Goal: Task Accomplishment & Management: Manage account settings

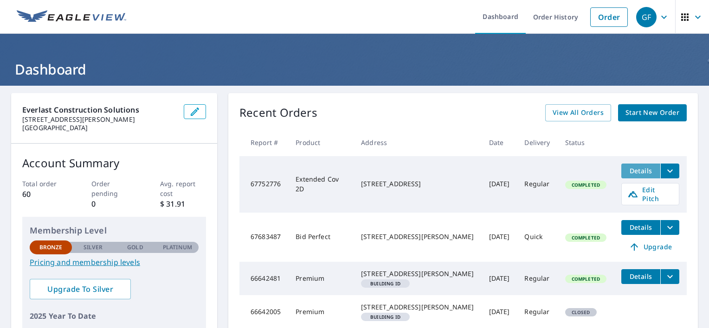
click at [627, 167] on span "Details" at bounding box center [641, 170] width 28 height 9
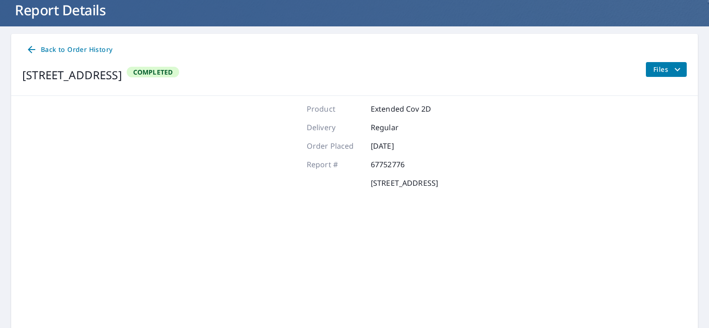
scroll to position [104, 0]
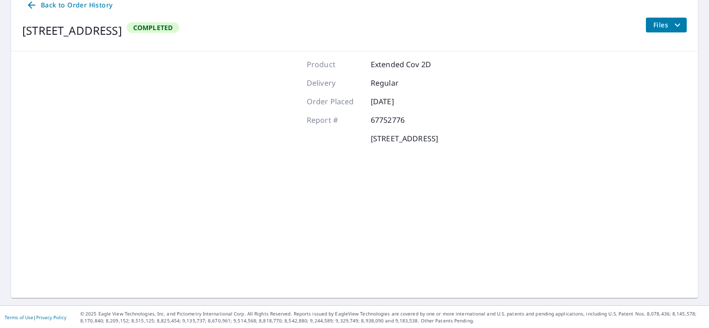
click at [665, 18] on button "Files" at bounding box center [665, 25] width 41 height 15
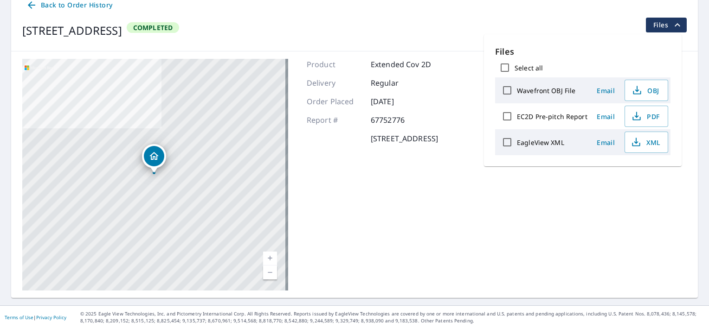
drag, startPoint x: 376, startPoint y: 237, endPoint x: 380, endPoint y: 226, distance: 11.2
click at [376, 236] on div "Product Extended Cov 2D Delivery Regular Order Placed Oct 06, 2025 Report # 677…" at bounding box center [372, 175] width 131 height 232
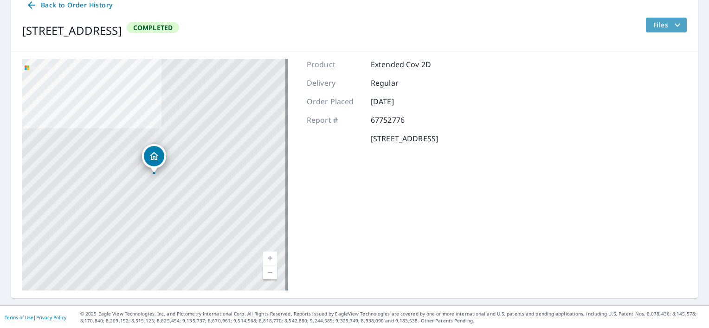
click at [674, 25] on icon "filesDropdownBtn-67752776" at bounding box center [677, 24] width 6 height 3
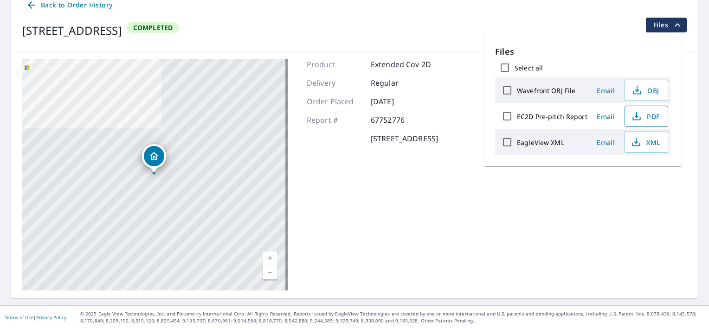
click at [643, 120] on span "PDF" at bounding box center [645, 116] width 30 height 11
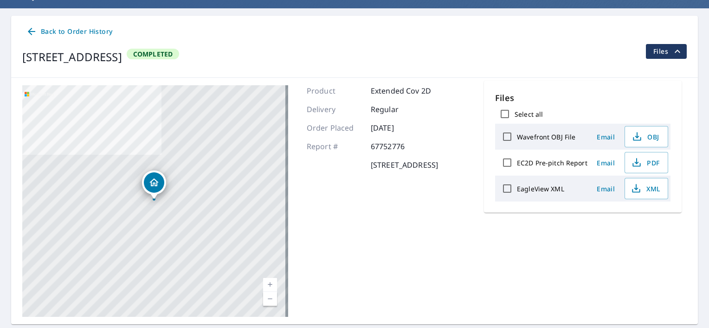
scroll to position [58, 0]
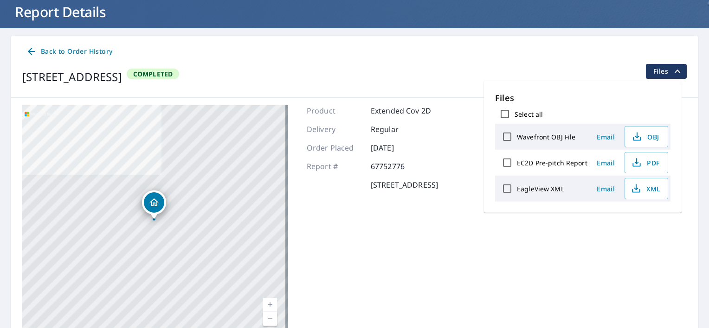
drag, startPoint x: 394, startPoint y: 251, endPoint x: 33, endPoint y: 50, distance: 412.7
click at [33, 50] on icon at bounding box center [31, 51] width 11 height 11
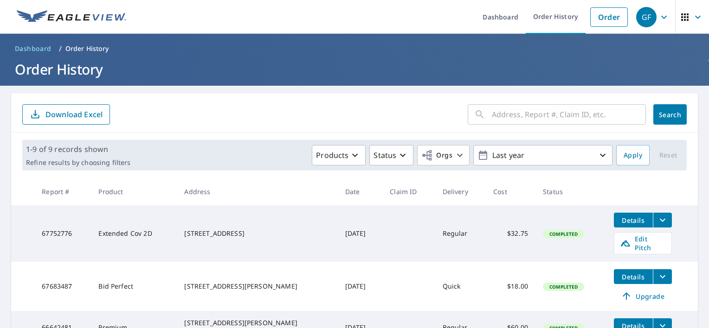
click at [657, 224] on icon "filesDropdownBtn-67752776" at bounding box center [662, 220] width 11 height 11
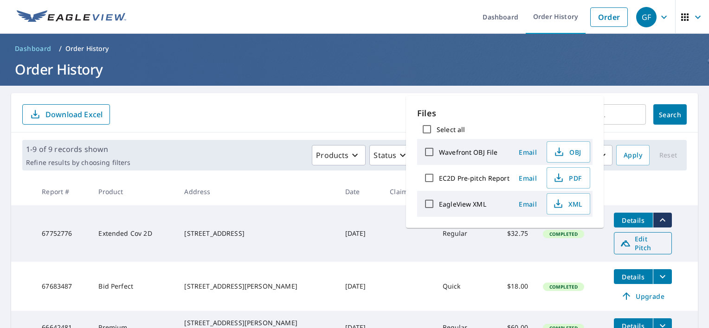
click at [648, 245] on span "Edit Pitch" at bounding box center [643, 244] width 46 height 18
click at [217, 141] on div "1-9 of 9 records shown Refine results by choosing filters Products Status Orgs …" at bounding box center [354, 155] width 664 height 31
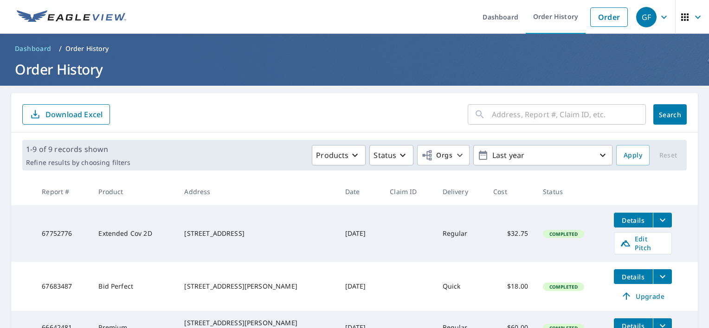
click at [134, 234] on td "Extended Cov 2D" at bounding box center [134, 233] width 86 height 57
drag, startPoint x: 134, startPoint y: 234, endPoint x: 220, endPoint y: 231, distance: 85.8
click at [220, 231] on div "25081 Cedar Ave Farmington, MN 55024" at bounding box center [257, 233] width 146 height 9
click at [338, 230] on td "Oct 06, 2025" at bounding box center [360, 233] width 45 height 57
drag, startPoint x: 332, startPoint y: 230, endPoint x: 520, endPoint y: 238, distance: 188.5
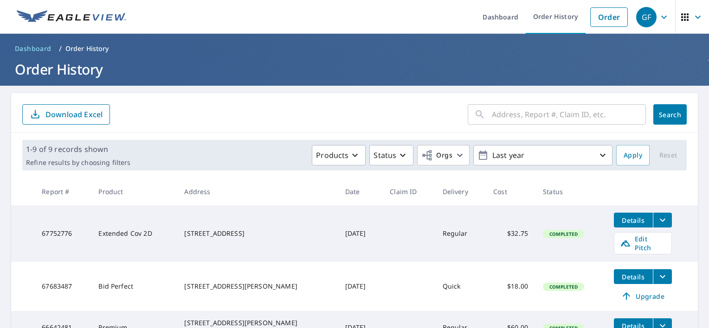
click at [486, 232] on td "$32.75" at bounding box center [511, 233] width 50 height 57
click at [657, 223] on icon "filesDropdownBtn-67752776" at bounding box center [662, 220] width 11 height 11
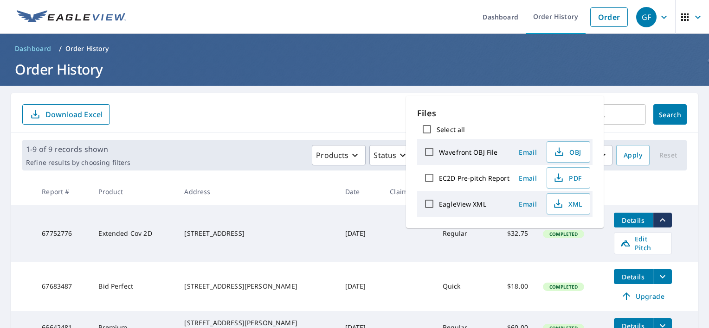
click at [131, 233] on td "Extended Cov 2D" at bounding box center [134, 233] width 86 height 57
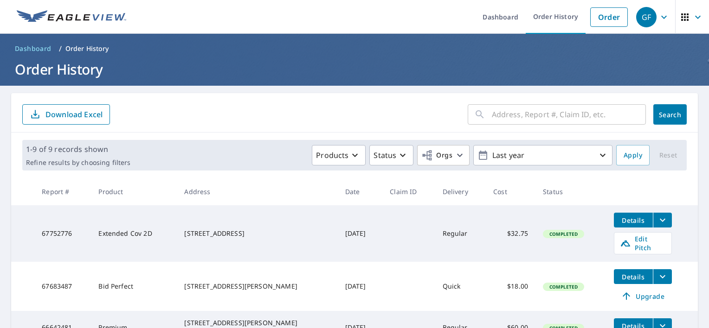
click at [556, 231] on span "Completed" at bounding box center [563, 234] width 39 height 6
click at [626, 221] on span "Details" at bounding box center [633, 220] width 28 height 9
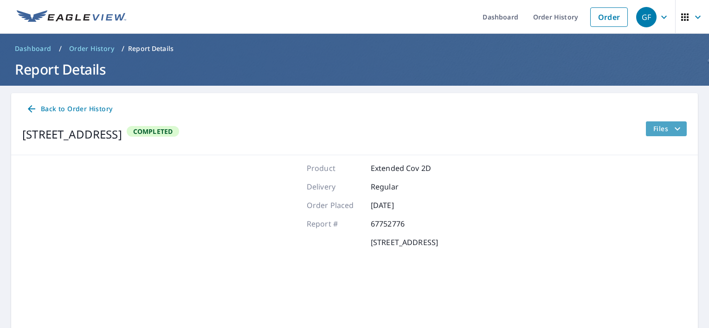
click at [672, 132] on icon "filesDropdownBtn-67752776" at bounding box center [677, 128] width 11 height 11
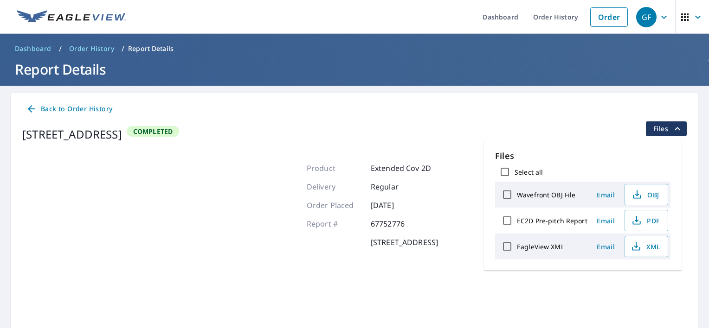
drag, startPoint x: 180, startPoint y: 186, endPoint x: 262, endPoint y: 211, distance: 85.8
click at [180, 186] on div at bounding box center [155, 279] width 266 height 232
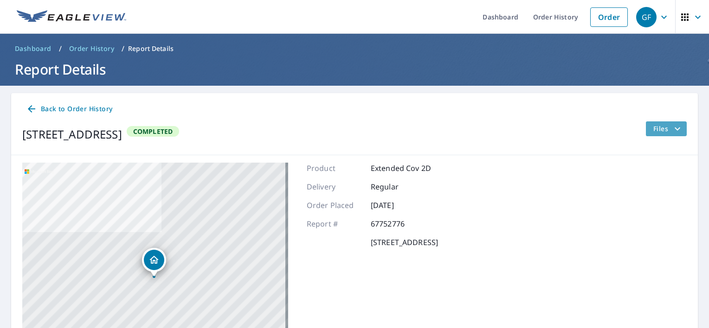
click at [672, 129] on icon "filesDropdownBtn-67752776" at bounding box center [677, 128] width 11 height 11
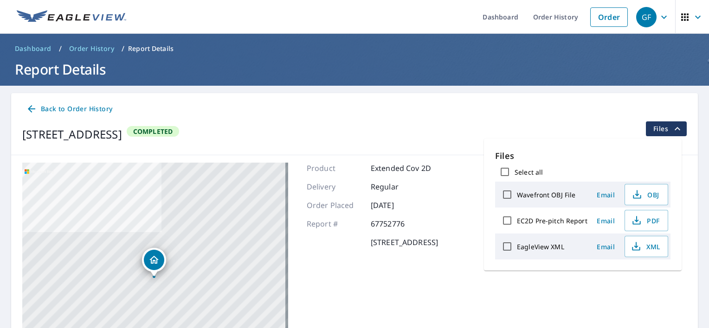
click at [519, 246] on label "EagleView XML" at bounding box center [540, 247] width 47 height 9
click at [517, 246] on input "EagleView XML" at bounding box center [506, 246] width 19 height 19
checkbox input "true"
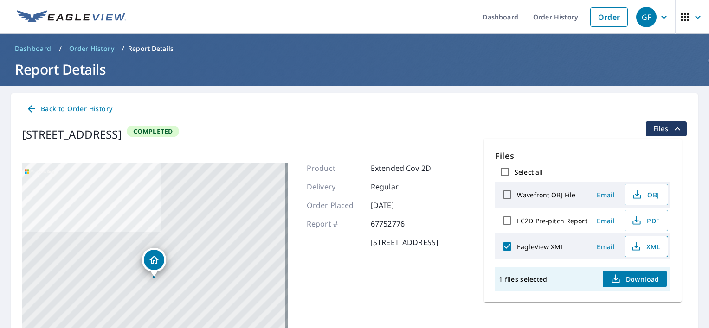
click at [646, 243] on span "XML" at bounding box center [645, 246] width 30 height 11
drag, startPoint x: 349, startPoint y: 134, endPoint x: 456, endPoint y: 128, distance: 107.3
click at [350, 134] on div "25081 Cedar Ave Farmington, MN 55024 Completed Files" at bounding box center [354, 135] width 664 height 26
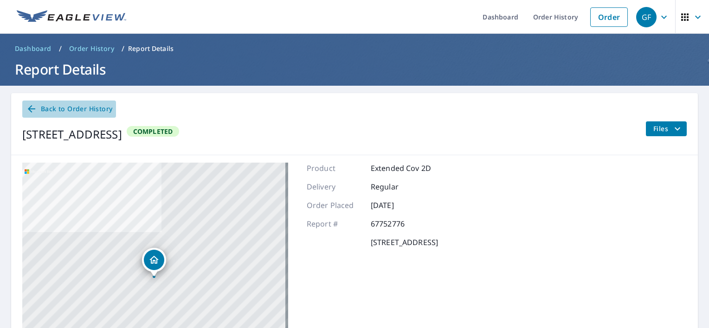
click at [32, 112] on icon at bounding box center [31, 108] width 11 height 11
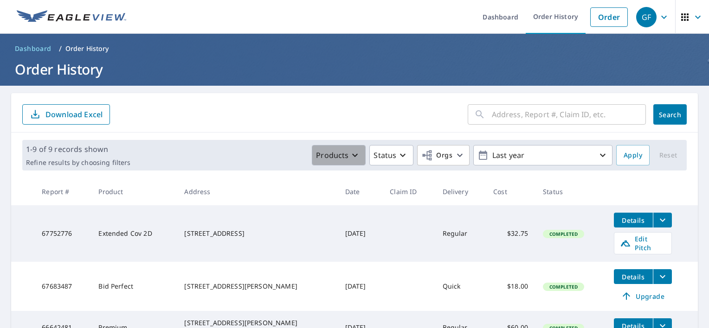
click at [349, 155] on icon "button" at bounding box center [354, 155] width 11 height 11
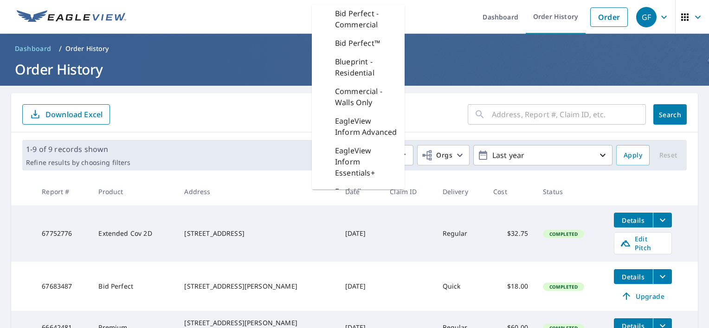
click at [280, 121] on form "​ Search Download Excel" at bounding box center [354, 114] width 664 height 20
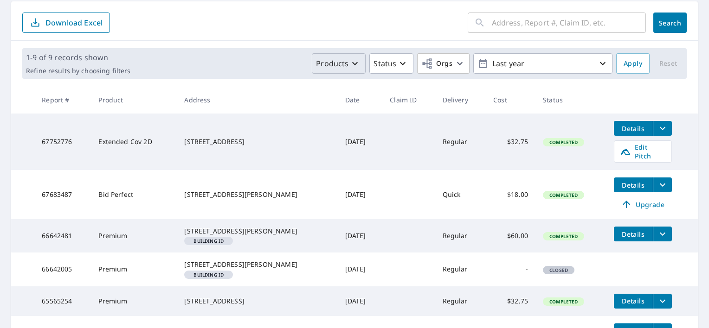
scroll to position [93, 0]
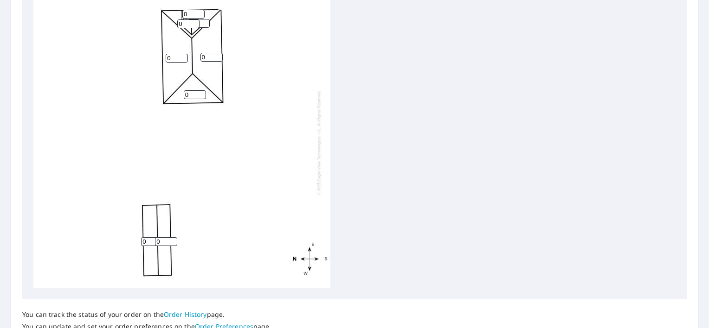
scroll to position [127, 0]
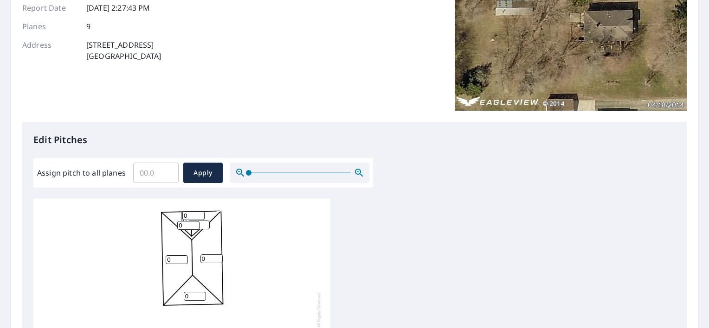
click at [189, 217] on input "0" at bounding box center [193, 215] width 22 height 9
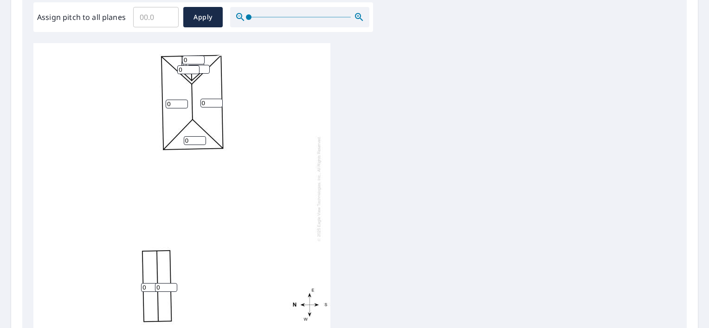
scroll to position [220, 0]
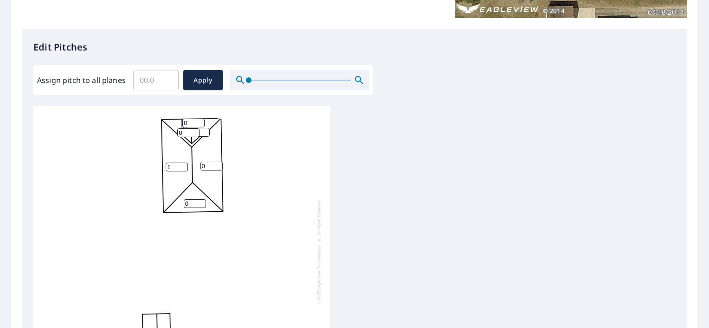
click at [182, 164] on input "1" at bounding box center [177, 167] width 22 height 9
click at [182, 164] on input "2" at bounding box center [177, 167] width 22 height 9
click at [182, 164] on input "3" at bounding box center [177, 167] width 22 height 9
click at [182, 164] on input "4" at bounding box center [177, 167] width 22 height 9
click at [182, 164] on input "5" at bounding box center [177, 167] width 22 height 9
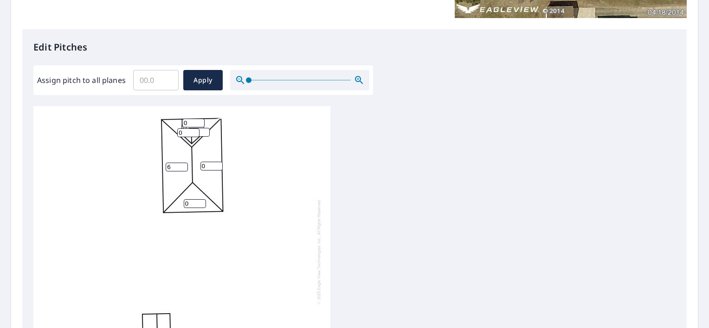
click at [182, 164] on input "6" at bounding box center [177, 167] width 22 height 9
click at [182, 164] on input "7" at bounding box center [177, 167] width 22 height 9
type input "8"
click at [182, 164] on input "8" at bounding box center [177, 167] width 22 height 9
click at [218, 164] on input "1" at bounding box center [211, 166] width 22 height 9
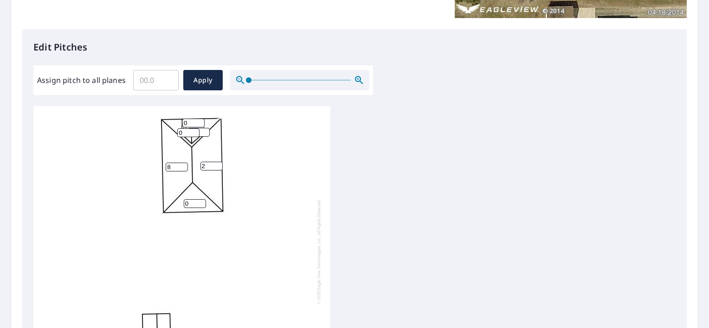
click at [218, 164] on input "2" at bounding box center [211, 166] width 22 height 9
click at [218, 164] on input "3" at bounding box center [211, 166] width 22 height 9
click at [218, 164] on input "4" at bounding box center [211, 166] width 22 height 9
click at [218, 164] on input "5" at bounding box center [211, 166] width 22 height 9
click at [218, 164] on input "6" at bounding box center [211, 166] width 22 height 9
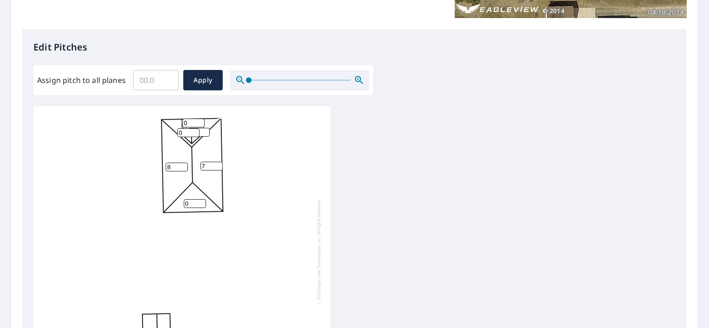
click at [218, 164] on input "7" at bounding box center [211, 166] width 22 height 9
type input "8"
click at [218, 164] on input "8" at bounding box center [211, 166] width 22 height 9
click at [202, 202] on input "1" at bounding box center [195, 203] width 22 height 9
click at [202, 202] on input "2" at bounding box center [195, 203] width 22 height 9
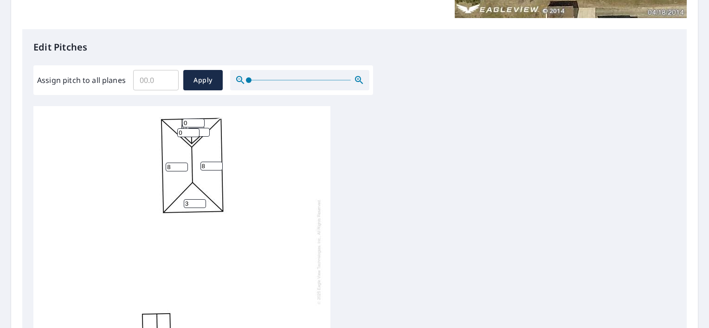
click at [203, 202] on input "3" at bounding box center [195, 203] width 22 height 9
click at [204, 202] on input "4" at bounding box center [195, 203] width 22 height 9
click at [204, 202] on input "5" at bounding box center [195, 203] width 22 height 9
click at [202, 202] on input "6" at bounding box center [195, 203] width 22 height 9
click at [201, 202] on input "7" at bounding box center [195, 203] width 22 height 9
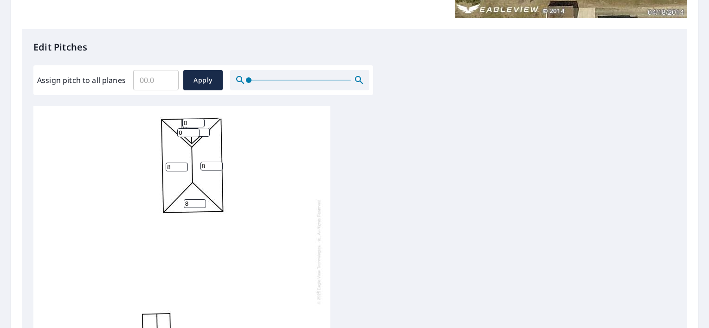
type input "8"
click at [201, 202] on input "8" at bounding box center [195, 203] width 22 height 9
click at [205, 131] on input "1" at bounding box center [198, 132] width 22 height 9
click at [205, 131] on input "2" at bounding box center [198, 132] width 22 height 9
type input "3"
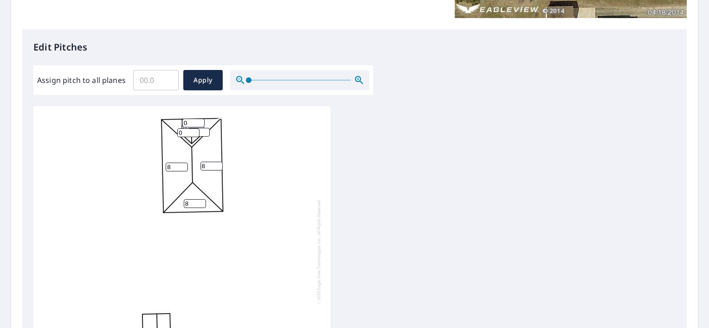
click at [205, 131] on input "3" at bounding box center [198, 132] width 22 height 9
click at [195, 131] on input "1" at bounding box center [188, 132] width 22 height 9
click at [195, 131] on input "2" at bounding box center [188, 132] width 22 height 9
click at [197, 131] on input "3" at bounding box center [188, 132] width 22 height 9
click at [197, 131] on input "4" at bounding box center [188, 132] width 22 height 9
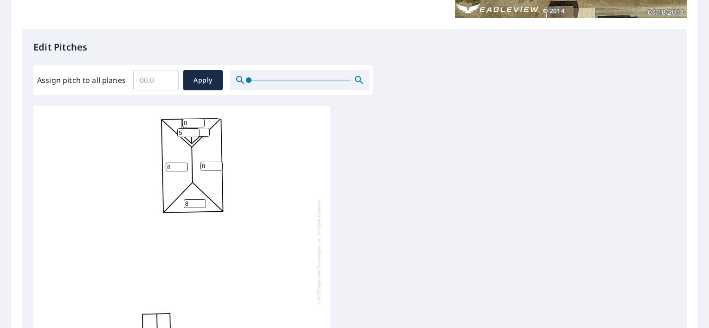
click at [197, 132] on input "5" at bounding box center [188, 132] width 22 height 9
click at [197, 132] on input "6" at bounding box center [188, 132] width 22 height 9
click at [197, 132] on input "7" at bounding box center [188, 132] width 22 height 9
type input "8"
click at [197, 132] on input "8" at bounding box center [188, 132] width 22 height 9
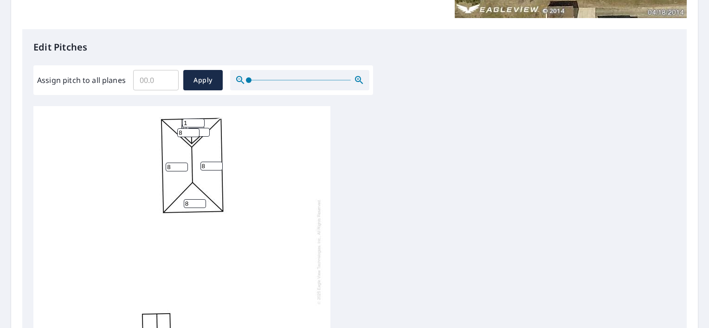
click at [197, 122] on input "1" at bounding box center [193, 123] width 22 height 9
click at [200, 120] on input "2" at bounding box center [193, 123] width 22 height 9
click at [200, 120] on input "3" at bounding box center [193, 123] width 22 height 9
click at [200, 120] on input "4" at bounding box center [193, 123] width 22 height 9
click at [200, 120] on input "5" at bounding box center [193, 123] width 22 height 9
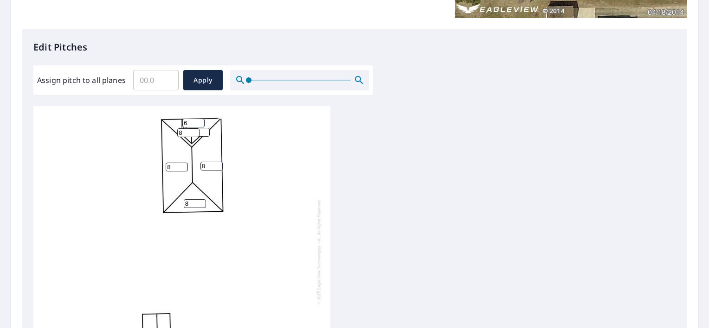
click at [200, 120] on input "6" at bounding box center [193, 123] width 22 height 9
click at [200, 120] on input "7" at bounding box center [193, 123] width 22 height 9
type input "8"
click at [200, 120] on input "8" at bounding box center [193, 123] width 22 height 9
click at [193, 84] on span "Apply" at bounding box center [203, 81] width 25 height 12
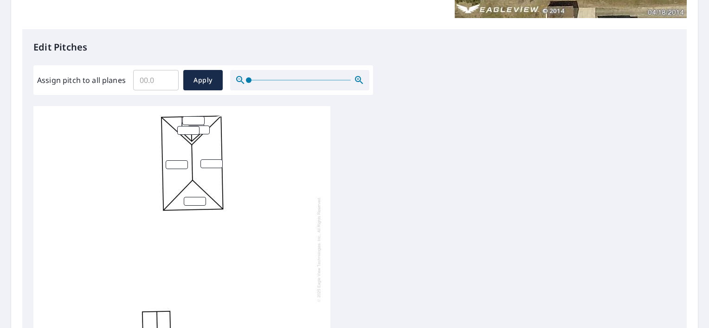
scroll to position [0, 0]
type input "1"
click at [205, 132] on input "1" at bounding box center [198, 132] width 22 height 9
click at [212, 121] on div "1" at bounding box center [181, 251] width 297 height 291
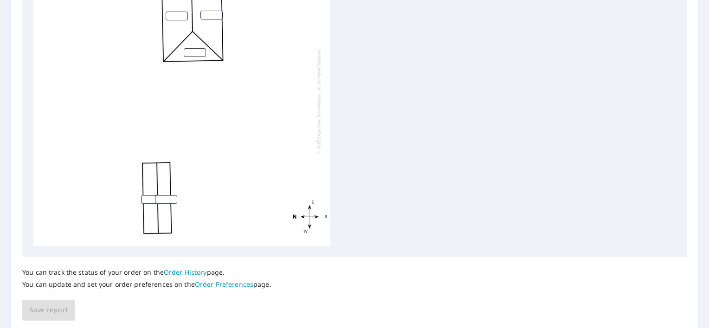
scroll to position [405, 0]
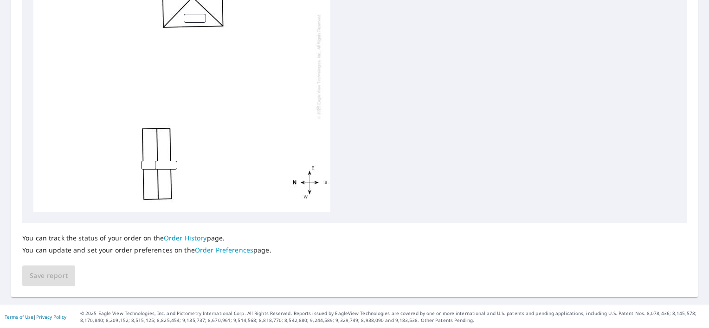
click at [150, 163] on input "number" at bounding box center [152, 165] width 22 height 9
click at [173, 163] on input "1" at bounding box center [166, 165] width 22 height 9
click at [173, 163] on input "2" at bounding box center [166, 165] width 22 height 9
click at [173, 163] on input "3" at bounding box center [166, 165] width 22 height 9
click at [173, 163] on input "4" at bounding box center [166, 165] width 22 height 9
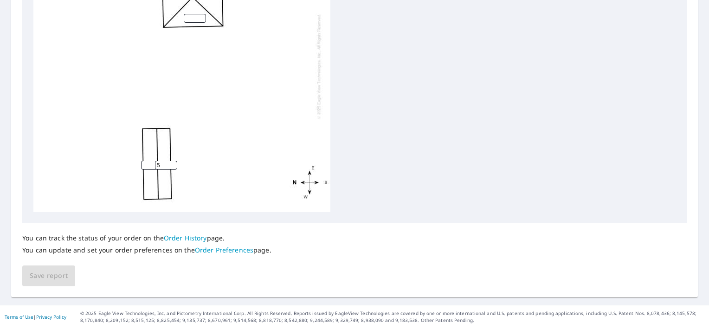
click at [173, 163] on input "5" at bounding box center [166, 165] width 22 height 9
type input "6"
click at [173, 163] on input "6" at bounding box center [166, 165] width 22 height 9
click at [148, 166] on input "number" at bounding box center [152, 165] width 22 height 9
click at [154, 166] on input "number" at bounding box center [152, 165] width 22 height 9
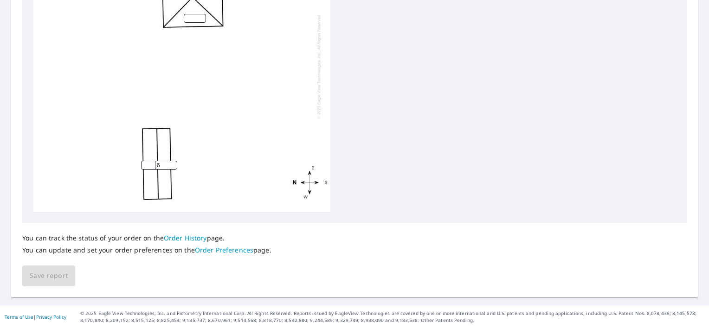
click at [154, 166] on input "number" at bounding box center [152, 165] width 22 height 9
click at [154, 166] on div "6 1" at bounding box center [181, 66] width 297 height 291
type input "6"
drag, startPoint x: 162, startPoint y: 143, endPoint x: 169, endPoint y: 142, distance: 7.0
click at [163, 143] on div "6 6 1" at bounding box center [181, 66] width 297 height 291
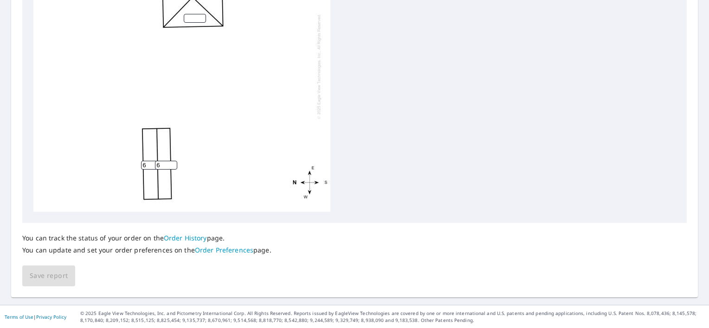
scroll to position [173, 0]
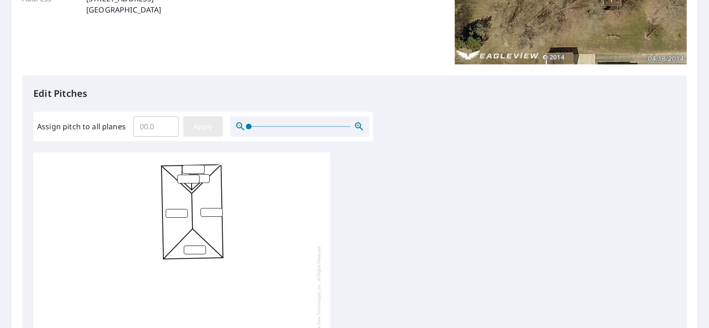
click at [207, 128] on span "Apply" at bounding box center [203, 127] width 25 height 12
click at [169, 124] on input "0.1" at bounding box center [155, 127] width 45 height 26
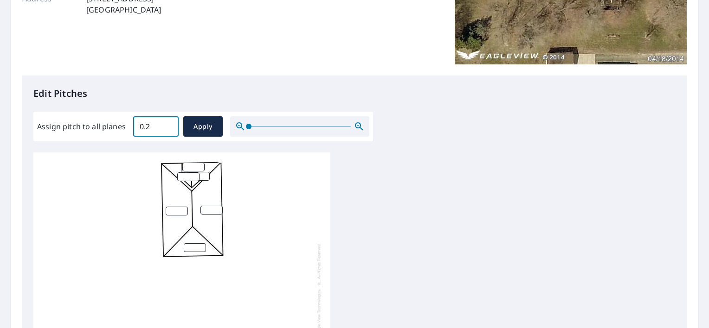
click at [169, 124] on input "0.2" at bounding box center [155, 127] width 45 height 26
click at [169, 124] on input "0.3" at bounding box center [155, 127] width 45 height 26
click at [169, 124] on input "0.4" at bounding box center [155, 127] width 45 height 26
click at [169, 124] on input "0.5" at bounding box center [155, 127] width 45 height 26
drag, startPoint x: 154, startPoint y: 128, endPoint x: 132, endPoint y: 130, distance: 21.8
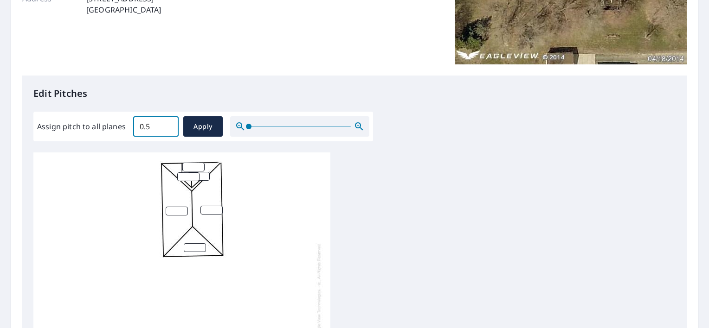
click at [133, 129] on input "0.5" at bounding box center [155, 127] width 45 height 26
type input "8"
click at [208, 122] on span "Apply" at bounding box center [203, 127] width 25 height 12
type input "8"
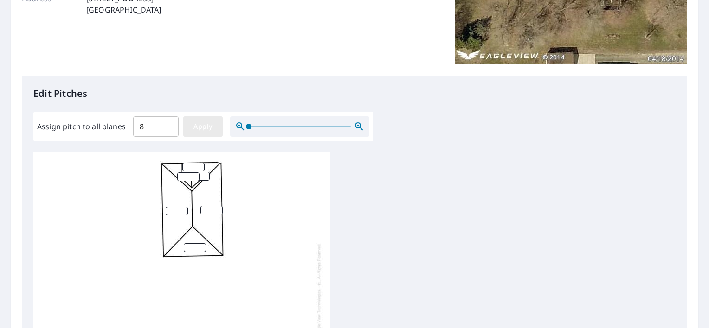
type input "8"
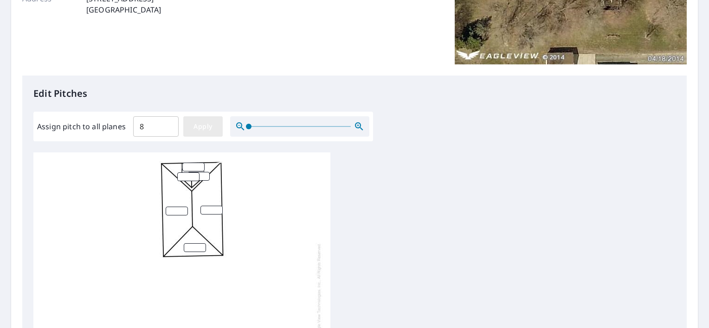
type input "8"
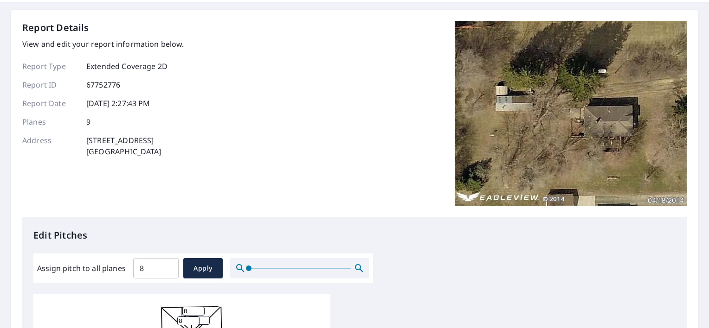
scroll to position [0, 0]
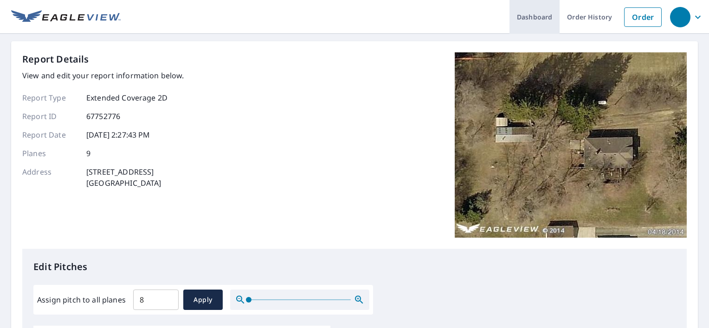
click at [540, 13] on link "Dashboard" at bounding box center [534, 17] width 50 height 34
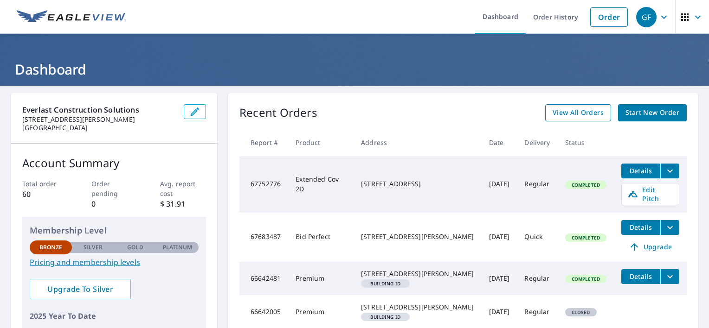
click at [562, 109] on span "View All Orders" at bounding box center [577, 113] width 51 height 12
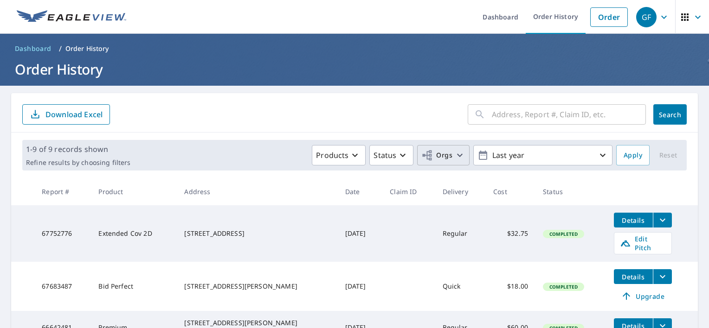
click at [438, 149] on button "Orgs" at bounding box center [443, 155] width 52 height 20
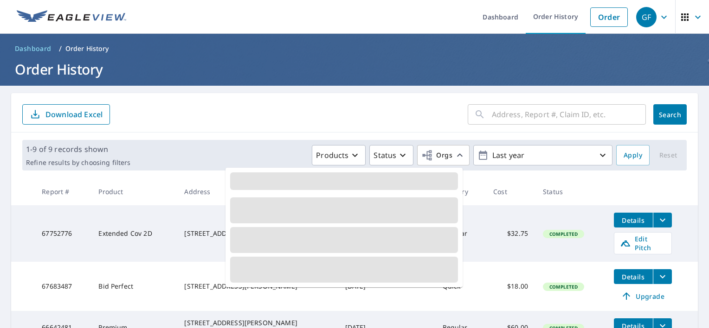
click at [252, 91] on main "​ Search Download Excel 1-9 of 9 records shown Refine results by choosing filte…" at bounding box center [354, 329] width 709 height 487
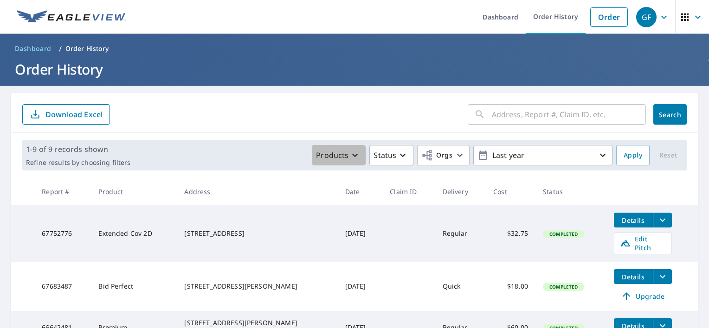
click at [360, 157] on button "Products" at bounding box center [339, 155] width 54 height 20
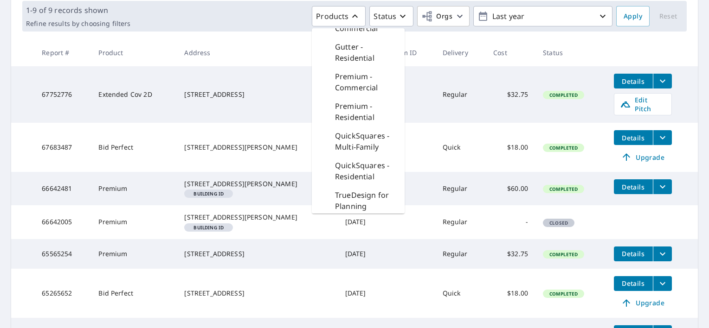
scroll to position [267, 0]
click at [352, 122] on p "Premium - Residential" at bounding box center [366, 113] width 62 height 22
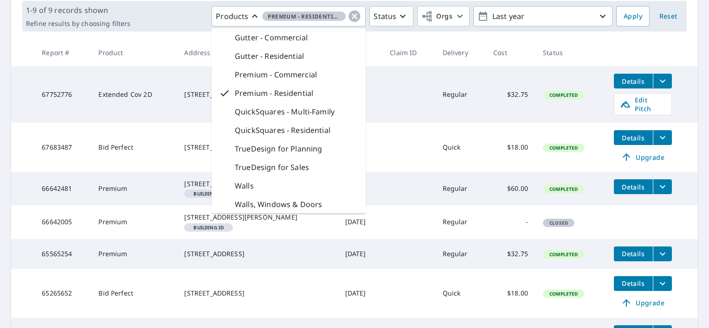
scroll to position [160, 0]
click at [186, 26] on div "1-9 of 9 records shown Refine results by choosing filters Products Premium - Re…" at bounding box center [354, 16] width 664 height 31
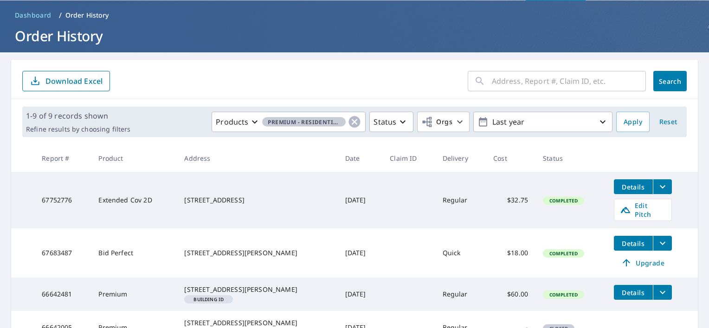
scroll to position [0, 0]
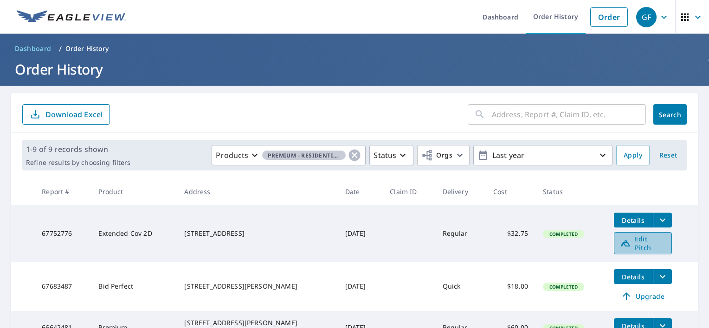
click at [621, 241] on span "Edit Pitch" at bounding box center [643, 244] width 46 height 18
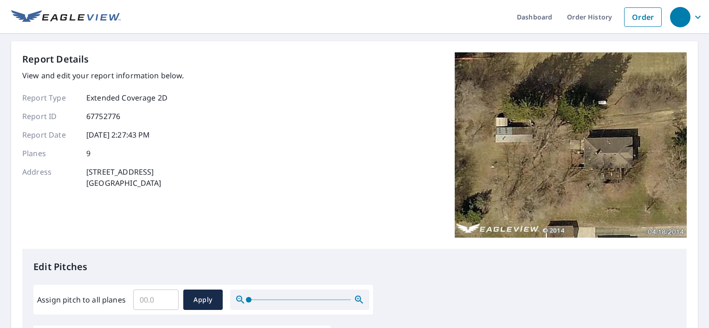
scroll to position [232, 0]
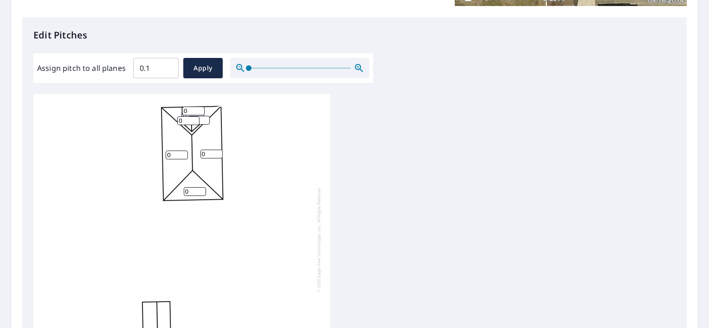
click at [170, 67] on input "0.1" at bounding box center [155, 68] width 45 height 26
click at [167, 63] on input "0.2" at bounding box center [155, 68] width 45 height 26
click at [167, 63] on input "0.3" at bounding box center [155, 68] width 45 height 26
click at [167, 63] on input "0.4" at bounding box center [155, 68] width 45 height 26
click at [167, 63] on input "0.5" at bounding box center [155, 68] width 45 height 26
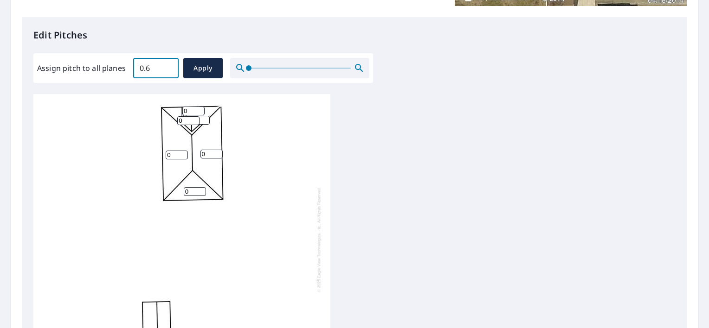
click at [167, 63] on input "0.6" at bounding box center [155, 68] width 45 height 26
type input "0"
type input "8.0"
click at [208, 73] on span "Apply" at bounding box center [203, 69] width 25 height 12
type input "8.0"
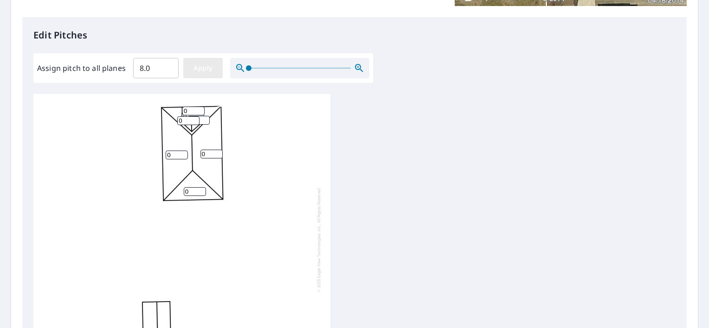
type input "8.0"
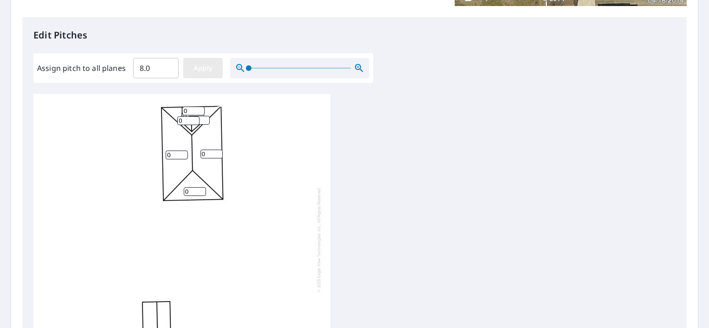
type input "8.0"
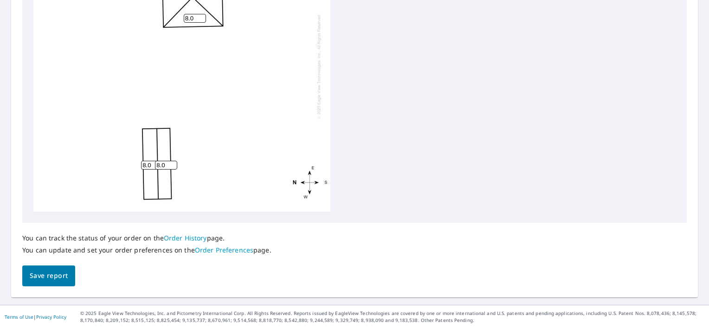
click at [69, 276] on button "Save report" at bounding box center [48, 276] width 53 height 21
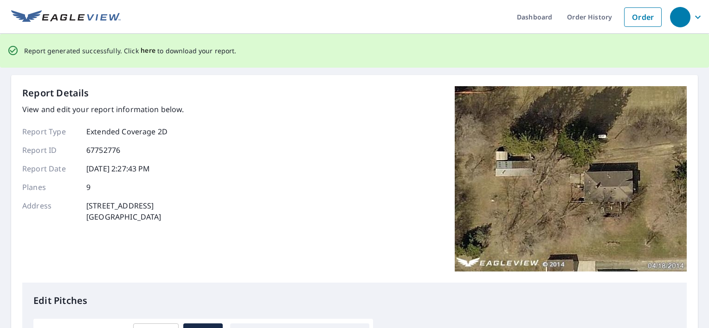
click at [145, 48] on span "here" at bounding box center [148, 51] width 15 height 12
